Goal: Navigation & Orientation: Find specific page/section

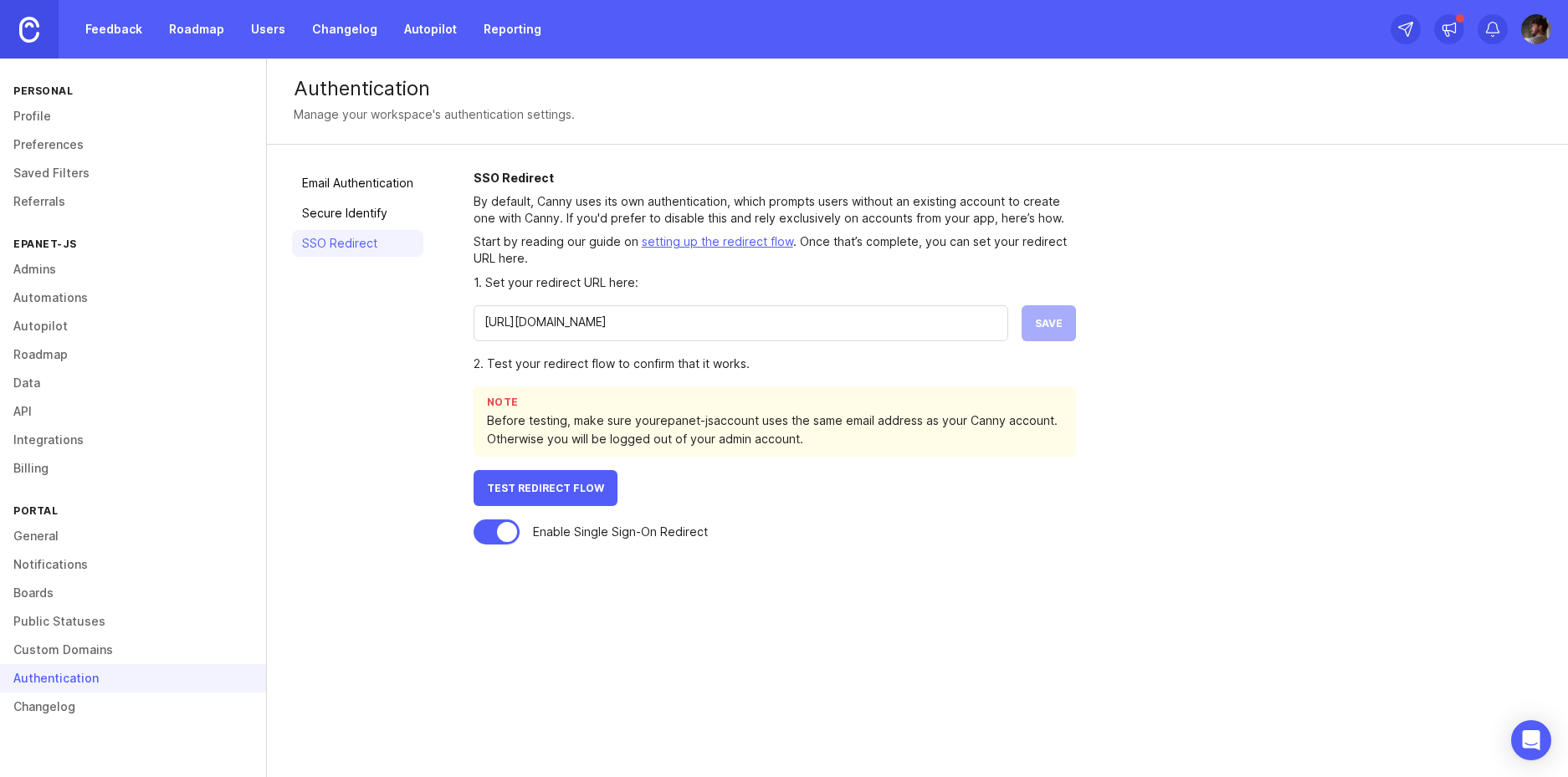
click at [379, 192] on link "Email Authentication" at bounding box center [358, 183] width 131 height 27
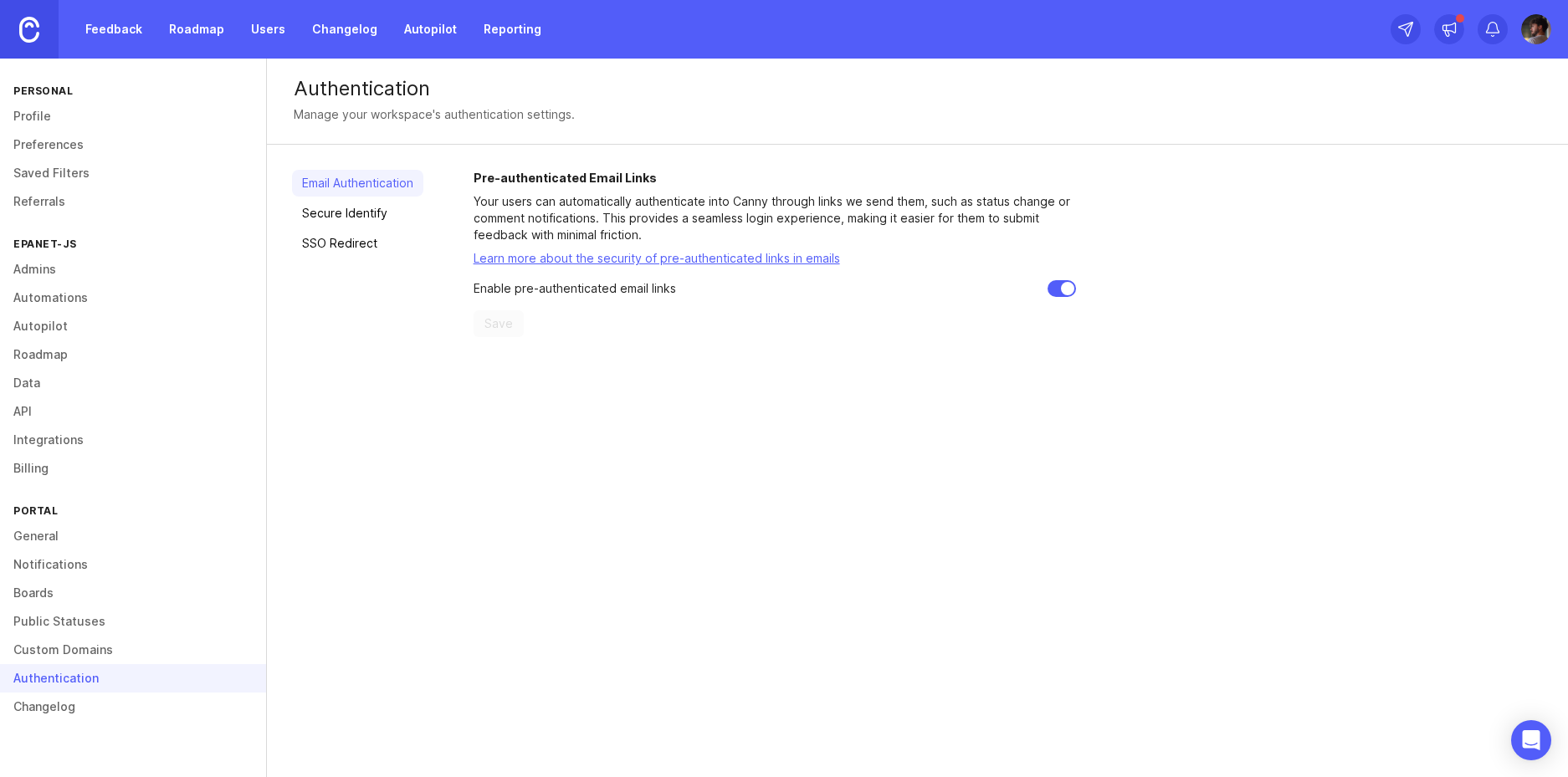
click at [349, 249] on link "SSO Redirect" at bounding box center [358, 244] width 131 height 27
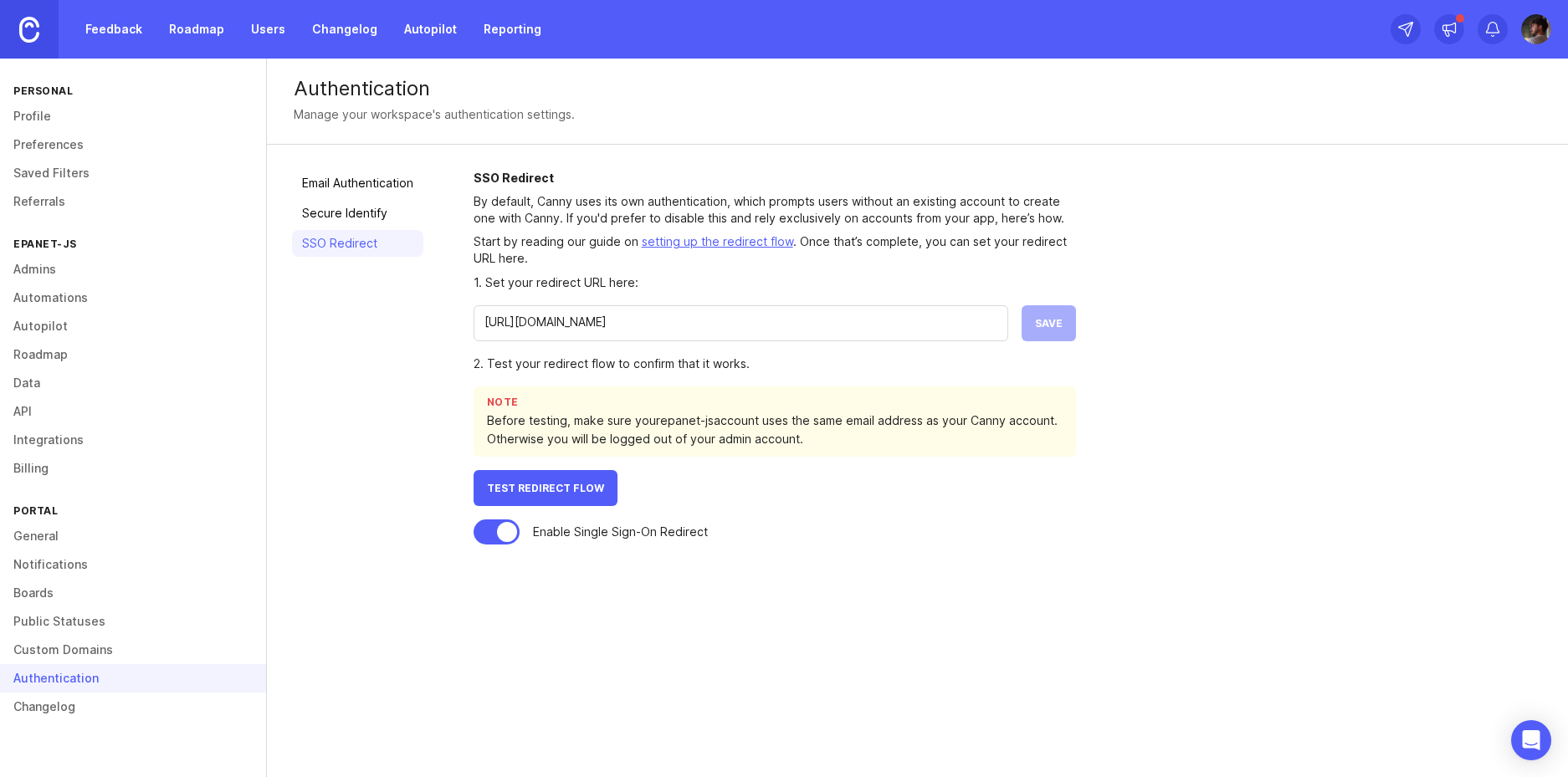
click at [1538, 15] on img at bounding box center [1536, 29] width 30 height 30
click at [1539, 15] on img at bounding box center [1536, 29] width 30 height 30
click at [121, 23] on link "Feedback" at bounding box center [114, 29] width 77 height 30
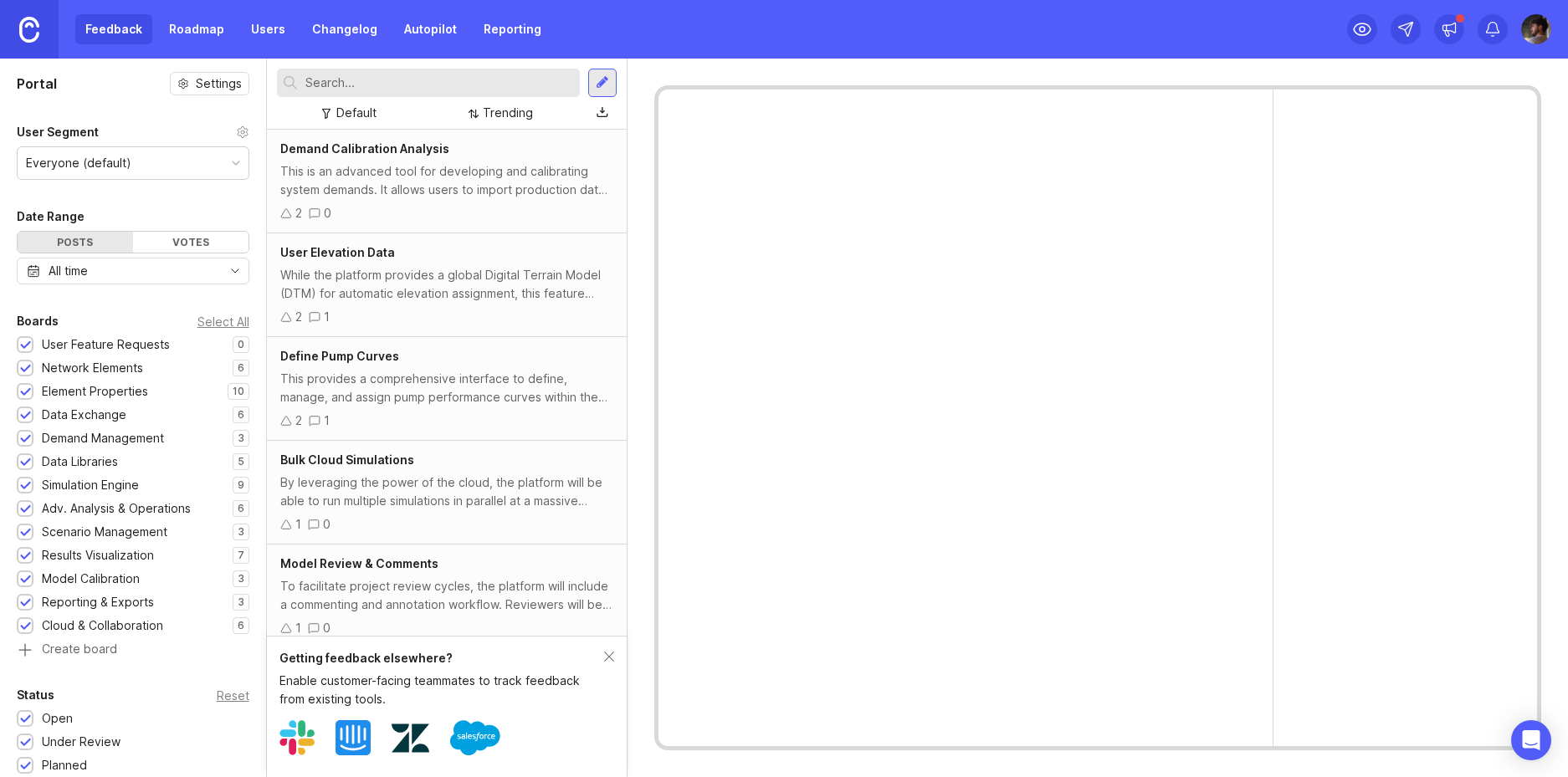
click at [193, 34] on link "Roadmap" at bounding box center [197, 29] width 76 height 30
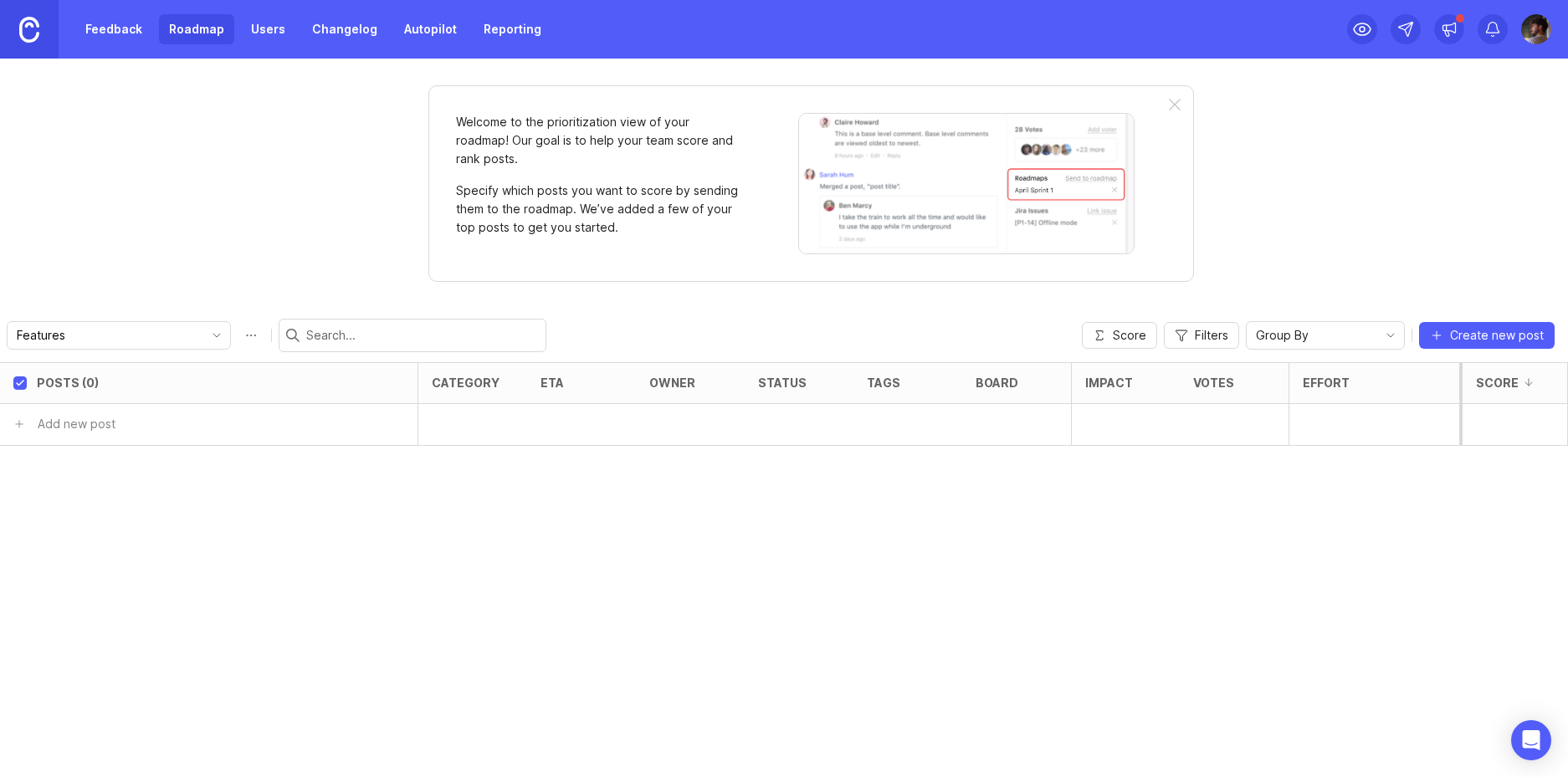
click at [113, 40] on link "Feedback" at bounding box center [114, 29] width 77 height 30
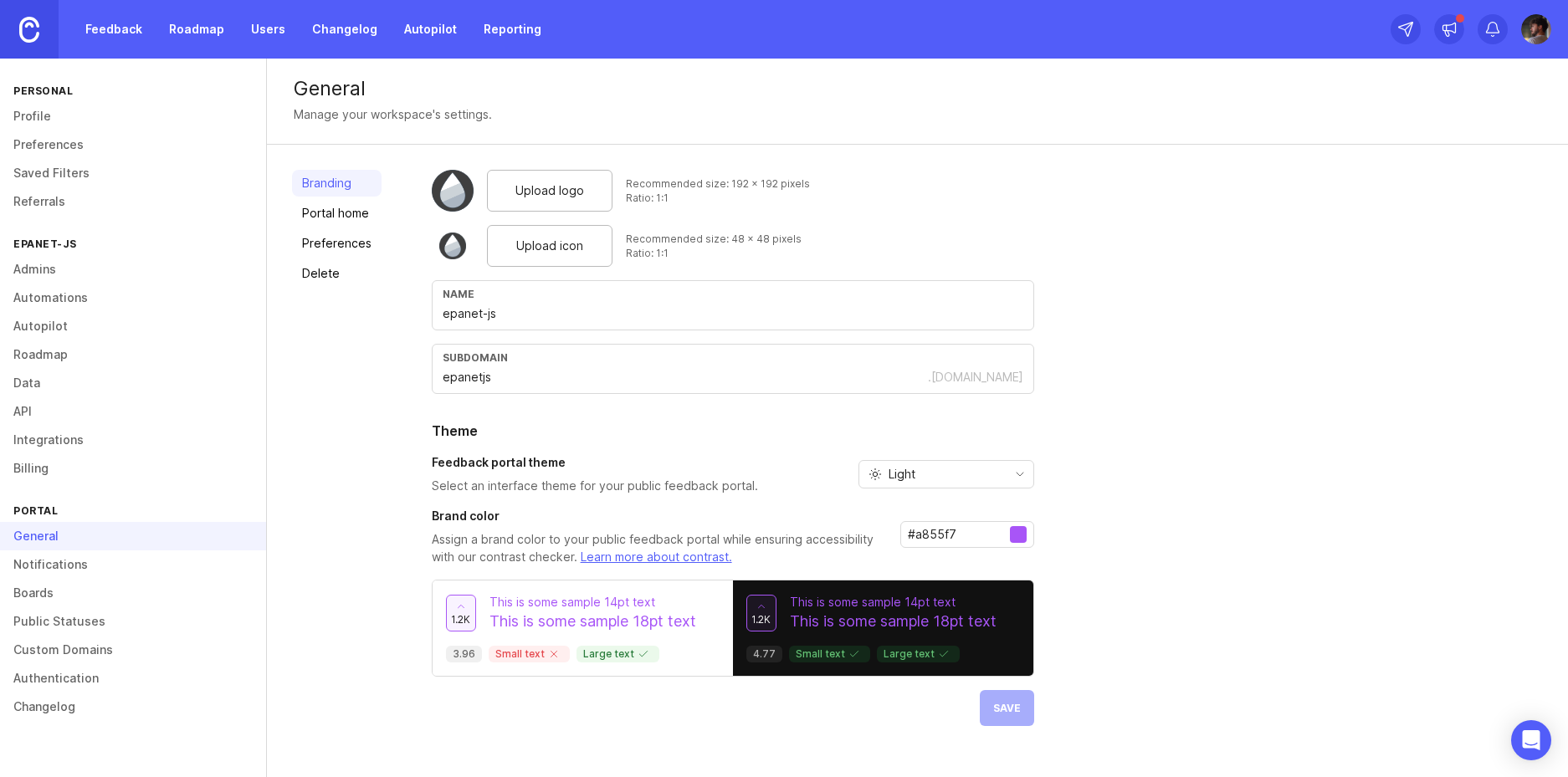
click at [99, 604] on link "Boards" at bounding box center [133, 594] width 266 height 29
